Goal: Task Accomplishment & Management: Manage account settings

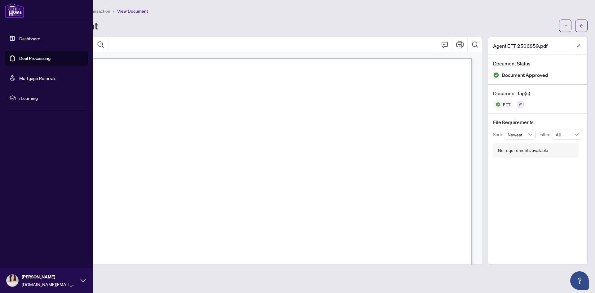
click at [23, 36] on link "Dashboard" at bounding box center [29, 39] width 21 height 6
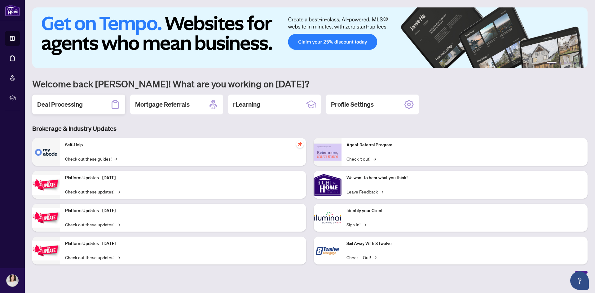
click at [70, 101] on h2 "Deal Processing" at bounding box center [60, 104] width 46 height 9
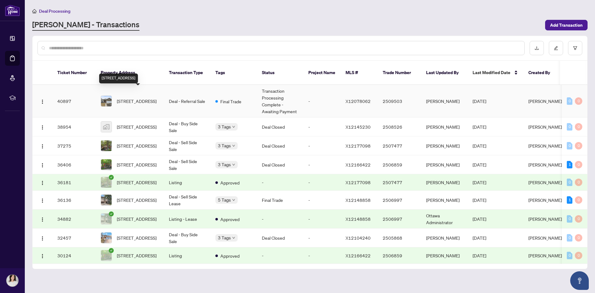
click at [144, 98] on span "[STREET_ADDRESS]" at bounding box center [137, 101] width 40 height 7
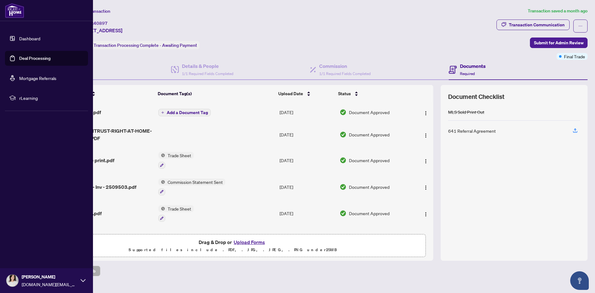
click at [19, 36] on link "Dashboard" at bounding box center [29, 39] width 21 height 6
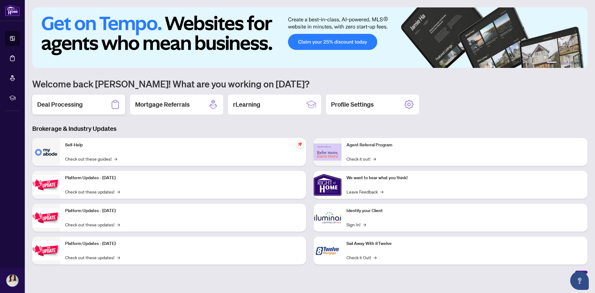
click at [82, 104] on h2 "Deal Processing" at bounding box center [60, 104] width 46 height 9
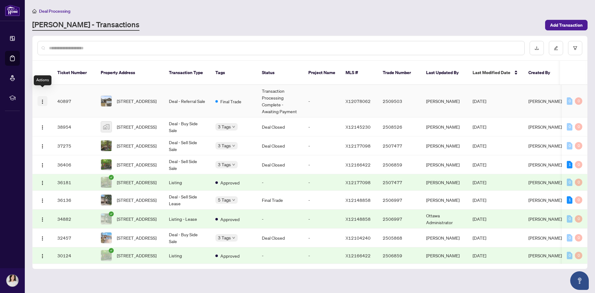
click at [42, 99] on img "button" at bounding box center [42, 101] width 5 height 5
click at [151, 98] on span "[STREET_ADDRESS]" at bounding box center [137, 101] width 40 height 7
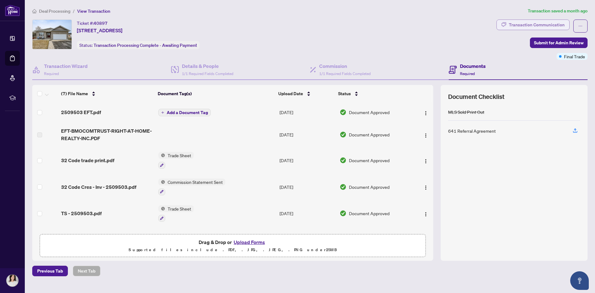
click at [519, 24] on div "Transaction Communication" at bounding box center [537, 25] width 56 height 10
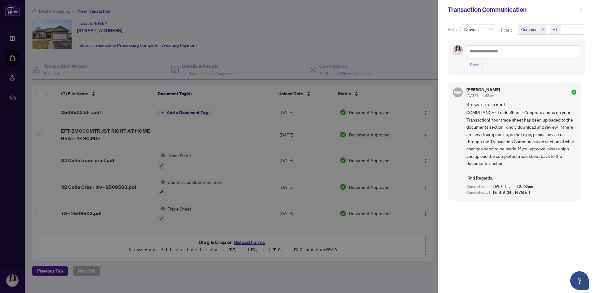
click at [582, 9] on icon "close" at bounding box center [581, 9] width 4 height 4
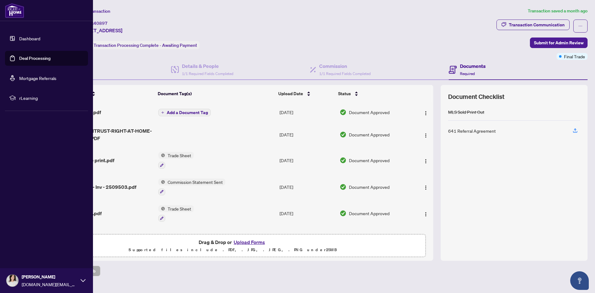
click at [23, 36] on link "Dashboard" at bounding box center [29, 39] width 21 height 6
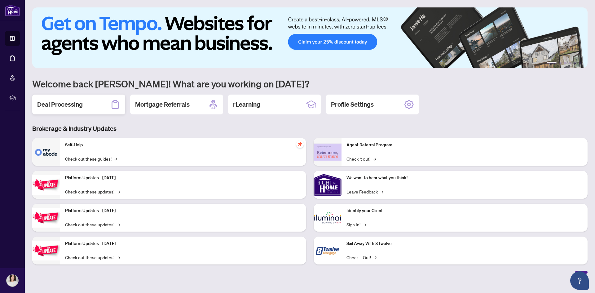
click at [72, 105] on h2 "Deal Processing" at bounding box center [60, 104] width 46 height 9
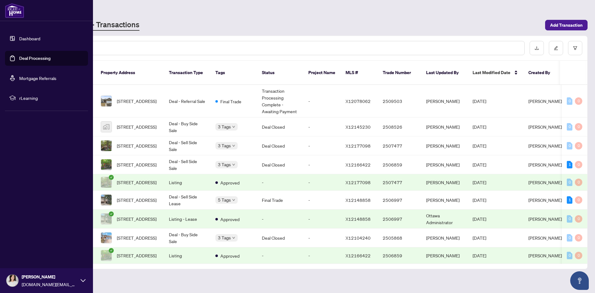
click at [13, 10] on img at bounding box center [14, 10] width 19 height 15
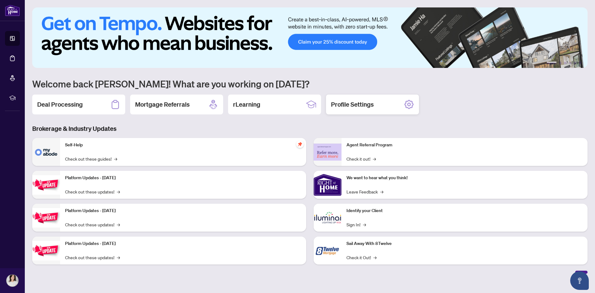
click at [367, 105] on h2 "Profile Settings" at bounding box center [352, 104] width 43 height 9
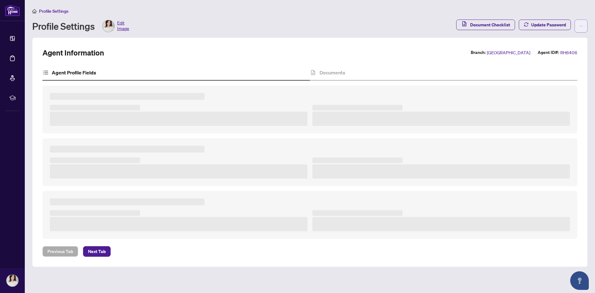
type textarea "**********"
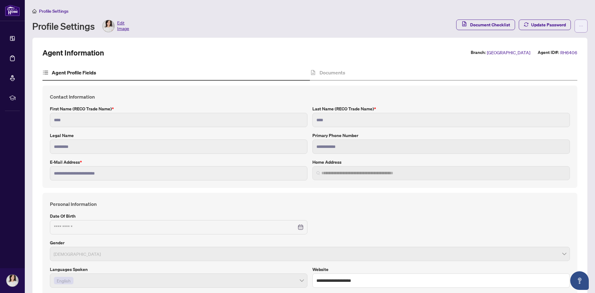
type input "**********"
type input "****"
type input "**********"
click at [579, 25] on button "button" at bounding box center [580, 26] width 13 height 13
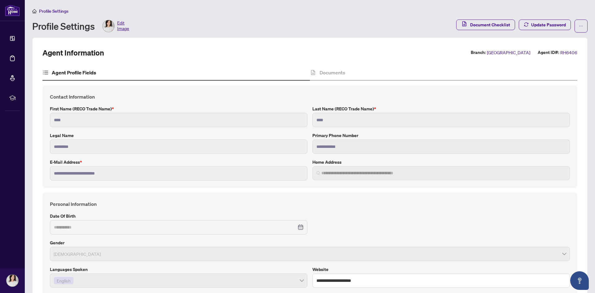
click at [212, 36] on div "Profile Settings Profile Settings Edit Image Document Checklist Update Password" at bounding box center [309, 22] width 555 height 30
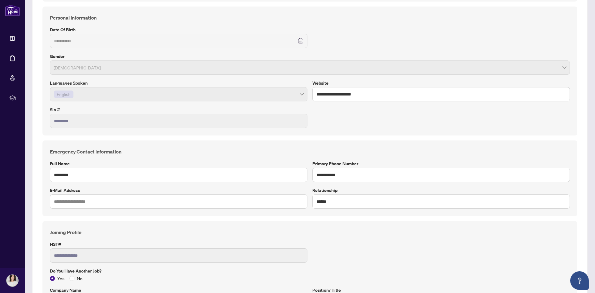
scroll to position [186, 0]
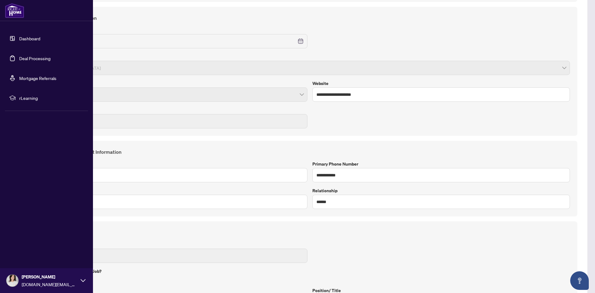
click at [82, 281] on icon at bounding box center [83, 280] width 5 height 5
click at [65, 243] on button "Logout" at bounding box center [46, 243] width 83 height 11
